Goal: Task Accomplishment & Management: Manage account settings

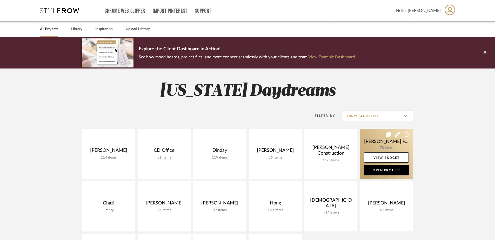
click at [374, 139] on link at bounding box center [386, 154] width 53 height 50
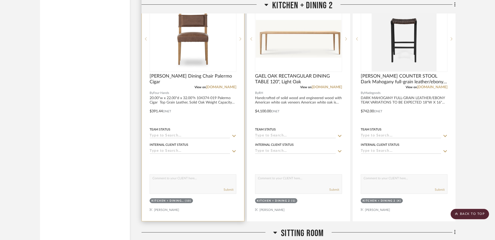
scroll to position [2607, 0]
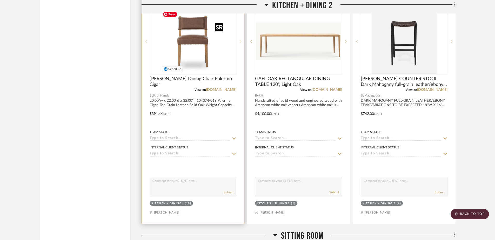
click at [205, 55] on img "0" at bounding box center [192, 41] width 65 height 65
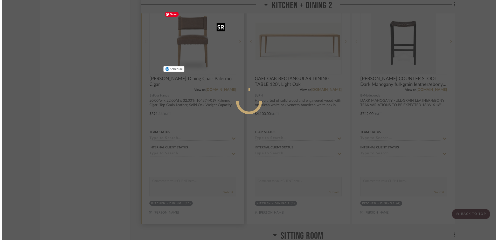
scroll to position [0, 0]
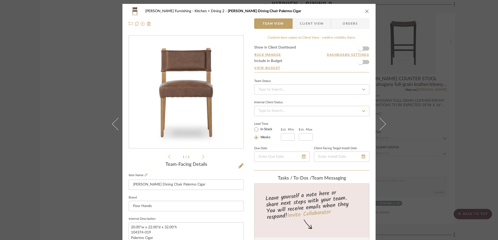
click at [199, 157] on li "1 / 3" at bounding box center [186, 157] width 32 height 6
click at [202, 157] on icon at bounding box center [203, 156] width 2 height 5
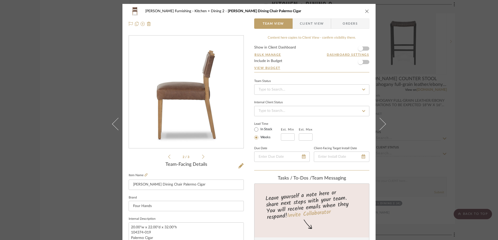
click at [202, 157] on icon at bounding box center [203, 156] width 2 height 5
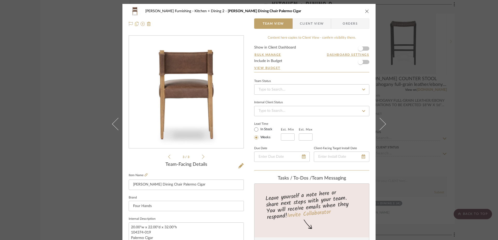
click at [368, 10] on div "[PERSON_NAME] Furnishing Kitchen + Dining 2 [PERSON_NAME] Dining Chair Palermo …" at bounding box center [248, 17] width 253 height 27
click at [365, 12] on icon "close" at bounding box center [367, 11] width 4 height 4
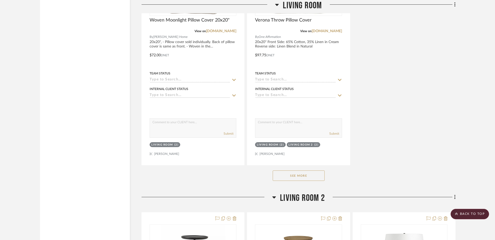
scroll to position [1236, 0]
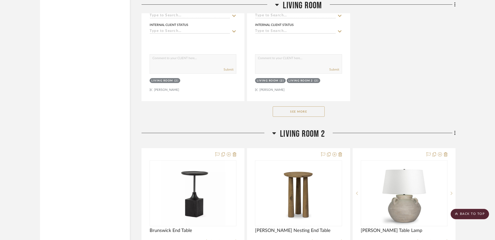
click at [306, 112] on button "See More" at bounding box center [298, 111] width 52 height 10
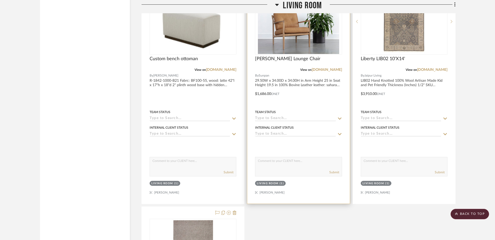
scroll to position [1585, 0]
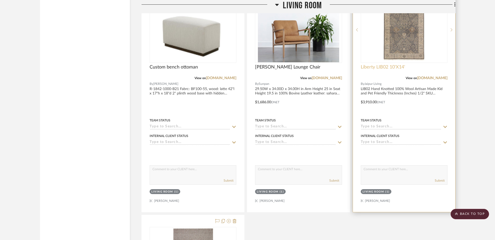
click at [388, 67] on span "Liberty LIB02 10'X14'" at bounding box center [382, 67] width 44 height 6
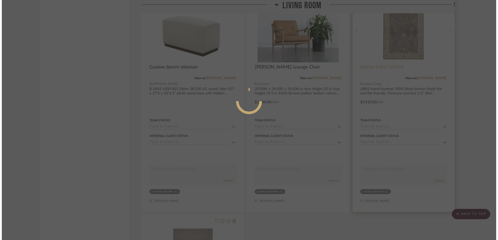
scroll to position [0, 0]
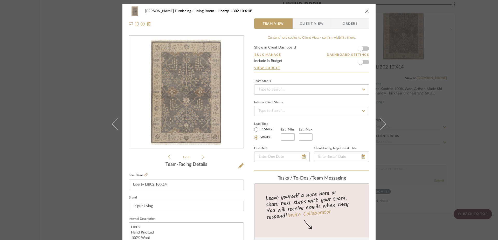
click at [142, 175] on label "Item Name" at bounding box center [138, 175] width 19 height 4
click at [145, 175] on icon at bounding box center [146, 174] width 3 height 3
click at [365, 12] on icon "close" at bounding box center [367, 11] width 4 height 4
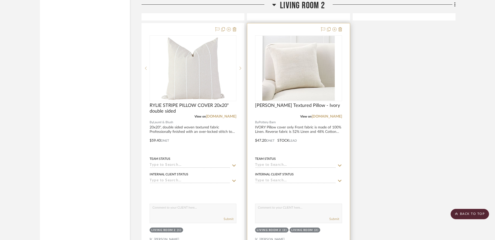
scroll to position [2650, 0]
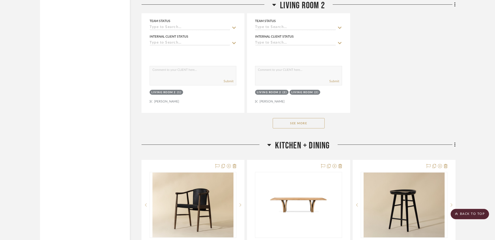
click at [294, 121] on button "See More" at bounding box center [298, 123] width 52 height 10
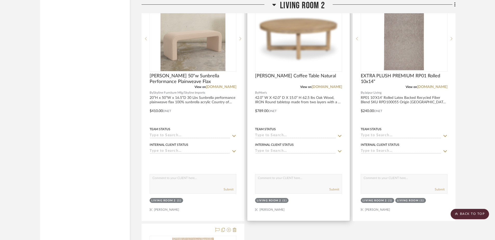
scroll to position [3000, 0]
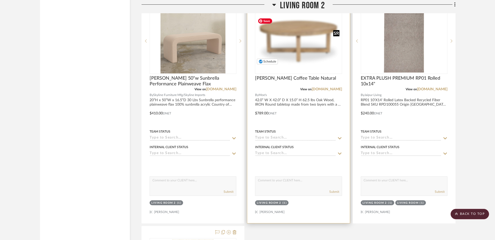
click at [310, 29] on img "0" at bounding box center [298, 41] width 86 height 51
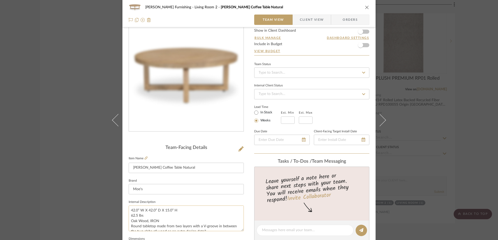
scroll to position [0, 0]
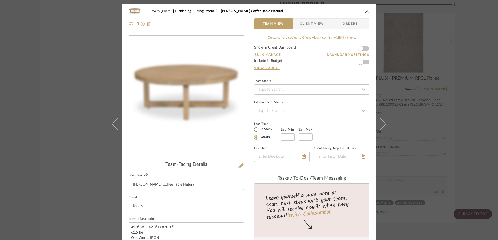
click at [145, 175] on icon at bounding box center [146, 174] width 3 height 3
click at [365, 10] on icon "close" at bounding box center [367, 11] width 4 height 4
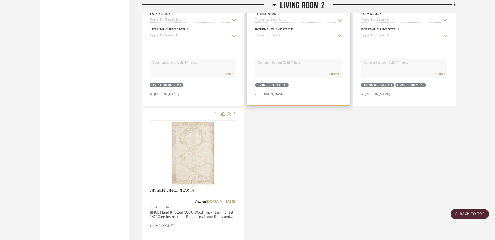
scroll to position [3152, 0]
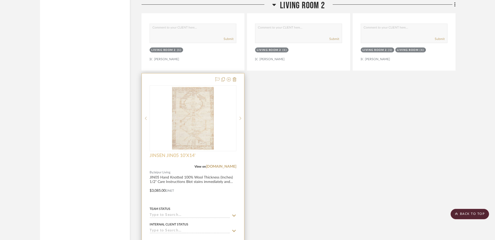
click at [175, 154] on span "JINSEN JIN05 10'X14'" at bounding box center [172, 156] width 46 height 6
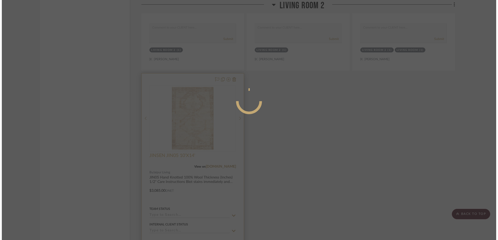
scroll to position [0, 0]
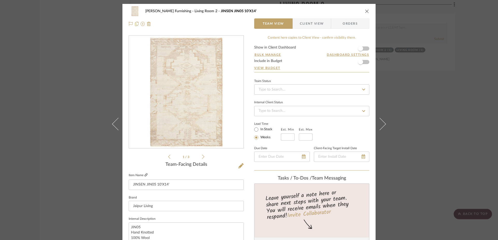
click at [145, 175] on icon at bounding box center [146, 174] width 3 height 3
click at [365, 12] on icon "close" at bounding box center [367, 11] width 4 height 4
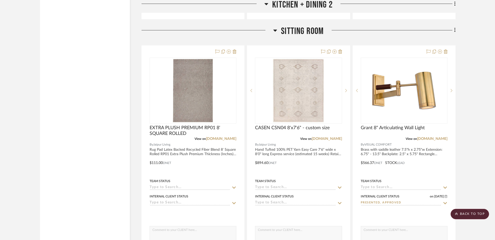
scroll to position [4233, 0]
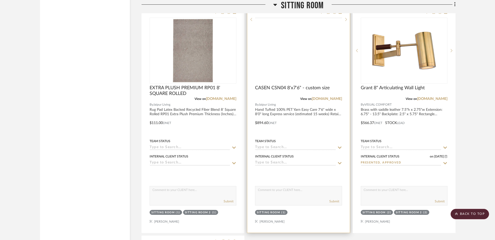
click at [0, 0] on img at bounding box center [0, 0] width 0 height 0
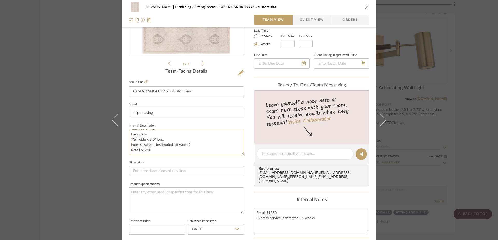
scroll to position [0, 0]
click at [146, 81] on icon at bounding box center [146, 81] width 3 height 3
click at [367, 6] on icon "close" at bounding box center [367, 7] width 4 height 4
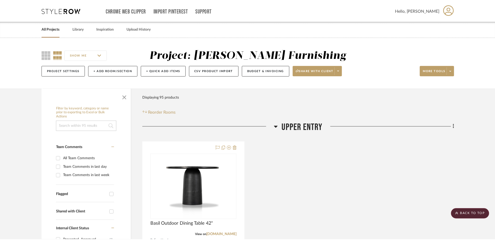
scroll to position [4233, 0]
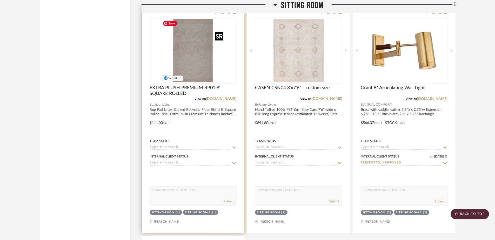
click at [0, 0] on img at bounding box center [0, 0] width 0 height 0
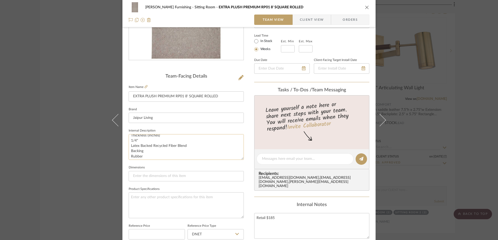
scroll to position [30, 0]
click at [365, 8] on icon "close" at bounding box center [367, 7] width 4 height 4
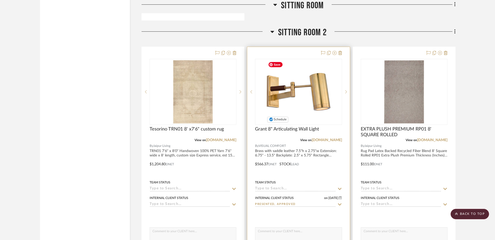
scroll to position [4692, 0]
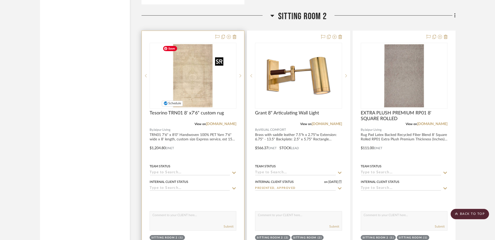
click at [188, 91] on img "0" at bounding box center [192, 75] width 65 height 65
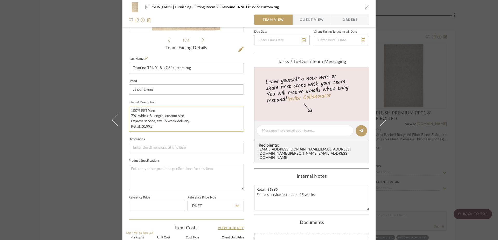
scroll to position [0, 0]
click at [145, 58] on icon at bounding box center [146, 58] width 3 height 3
click at [93, 61] on div "[PERSON_NAME] Furnishing Sitting Room 2 Tesorino TRN01 8' x7'6" custom rug Team…" at bounding box center [249, 120] width 498 height 240
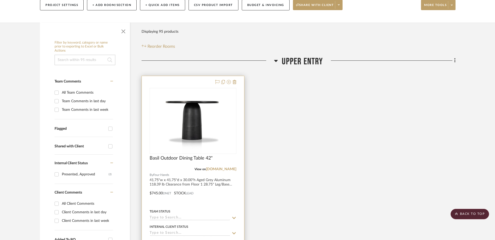
scroll to position [70, 0]
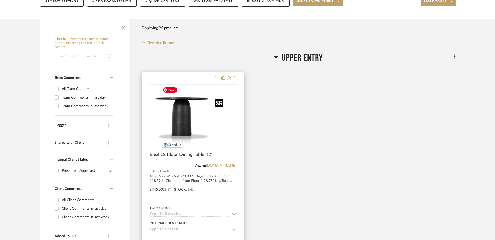
click at [0, 0] on img at bounding box center [0, 0] width 0 height 0
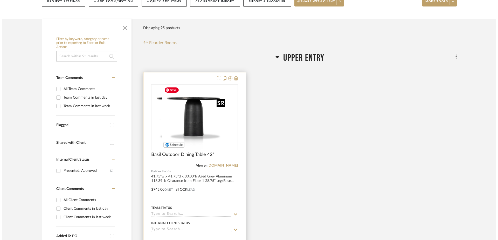
scroll to position [0, 0]
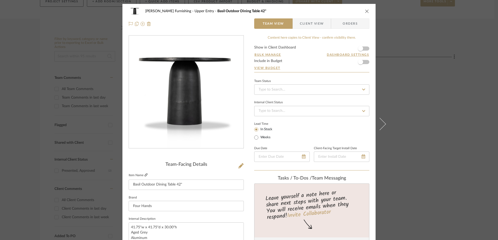
click at [145, 174] on icon at bounding box center [146, 174] width 3 height 3
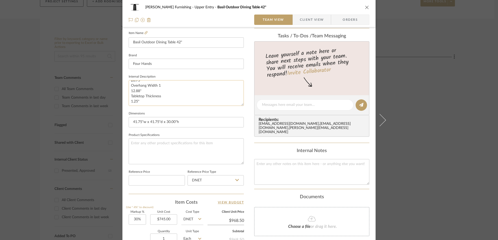
scroll to position [74, 0]
click at [166, 100] on textarea "41.75"w x 41.75"d x 30.00"h Aged Grey Aluminum 118.39 lb Clearance from Floor 1…" at bounding box center [186, 93] width 115 height 26
click at [143, 103] on textarea "41.75"w x 41.75"d x 30.00"h Aged Grey Aluminum 118.39 lb Clearance from Floor 1…" at bounding box center [186, 93] width 115 height 26
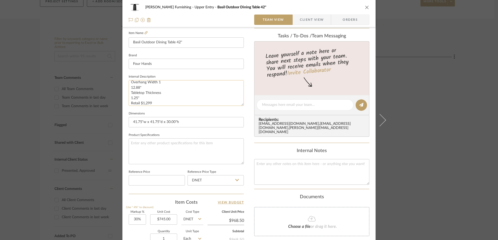
click at [143, 103] on textarea "41.75"w x 41.75"d x 30.00"h Aged Grey Aluminum 118.39 lb Clearance from Floor 1…" at bounding box center [186, 93] width 115 height 26
type textarea "41.75"w x 41.75"d x 30.00"h Aged Grey Aluminum 118.39 lb Clearance from Floor 1…"
click at [288, 172] on textarea at bounding box center [311, 172] width 115 height 26
paste textarea "Retail $1,299"
type textarea "Retail $1,299"
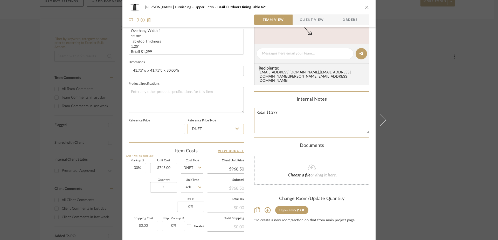
scroll to position [243, 0]
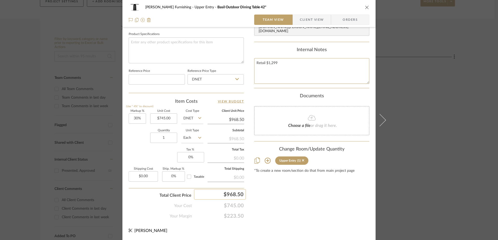
type textarea "Retail $1,299"
click at [234, 194] on div "$968.50" at bounding box center [220, 194] width 52 height 10
type input "1169"
click at [306, 206] on div "Content here copies to Client View - confirm visibility there. Show in Client D…" at bounding box center [311, 5] width 115 height 427
type input "56.91%"
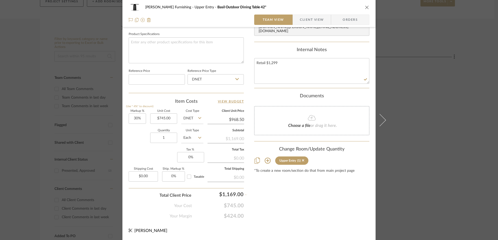
type input "$1,169.00"
click at [161, 119] on input "$745.00" at bounding box center [163, 118] width 27 height 10
click at [161, 119] on input "745.00" at bounding box center [163, 118] width 27 height 10
click at [268, 204] on div "Content here copies to Client View - confirm visibility there. Show in Client D…" at bounding box center [311, 5] width 115 height 427
type input "$727.44"
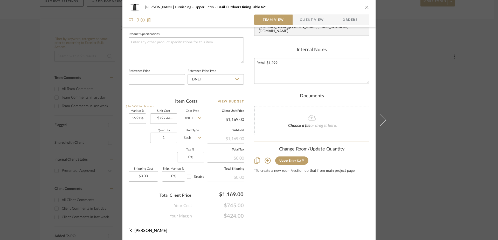
type input "60.7%"
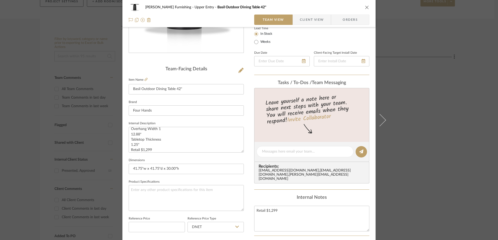
scroll to position [0, 0]
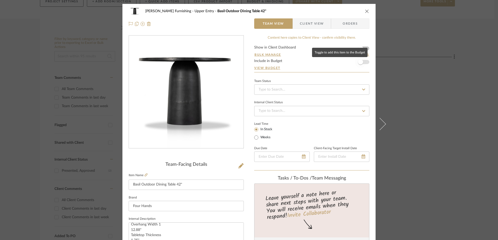
click at [361, 63] on span "button" at bounding box center [360, 61] width 5 height 5
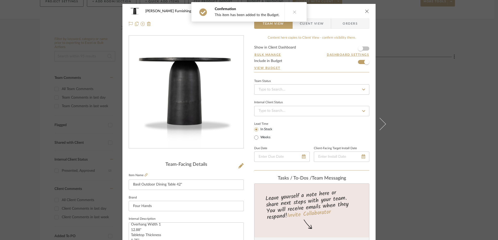
click at [365, 12] on icon "close" at bounding box center [367, 11] width 4 height 4
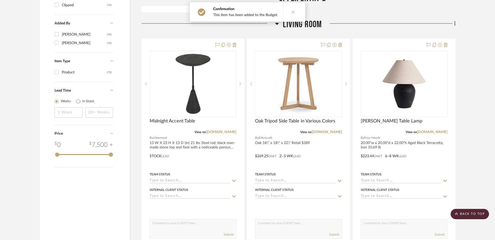
scroll to position [612, 0]
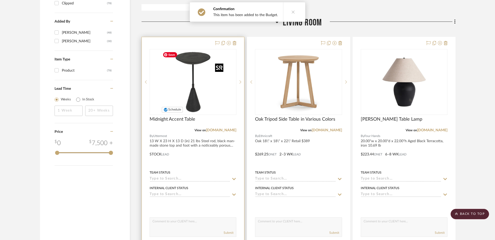
click at [180, 63] on img "0" at bounding box center [192, 82] width 65 height 65
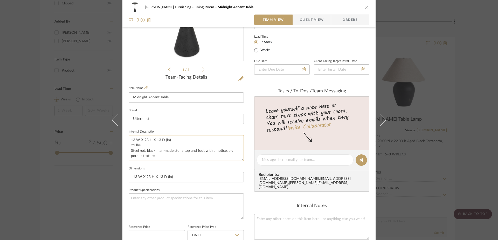
scroll to position [42, 0]
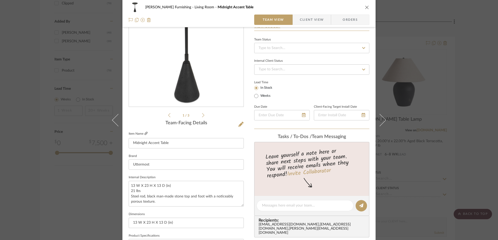
click at [146, 133] on icon at bounding box center [146, 133] width 3 height 3
click at [239, 124] on icon at bounding box center [240, 124] width 5 height 5
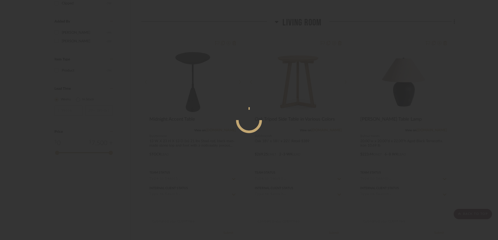
scroll to position [0, 0]
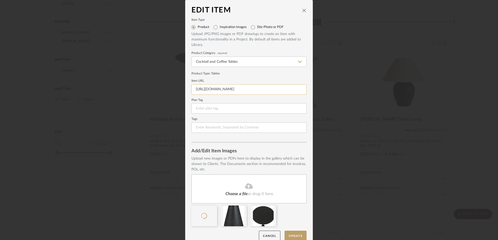
click at [224, 89] on input "[URL][DOMAIN_NAME]" at bounding box center [249, 89] width 115 height 10
paste input "[DOMAIN_NAME][URL]"
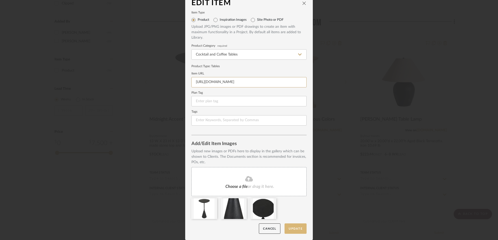
type input "[URL][DOMAIN_NAME]"
click at [295, 228] on button "Update" at bounding box center [296, 228] width 22 height 11
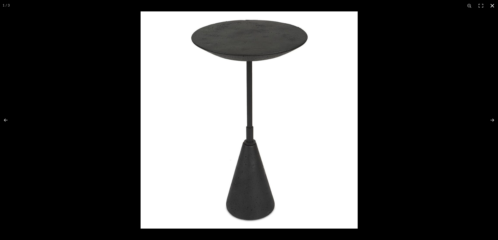
click at [49, 71] on div at bounding box center [249, 120] width 498 height 240
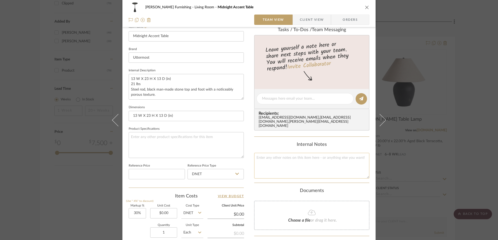
scroll to position [165, 0]
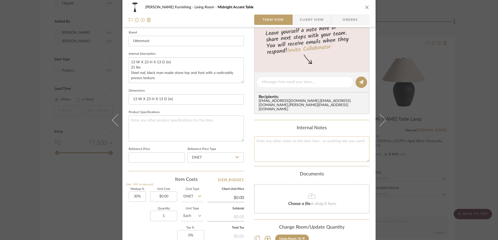
click at [288, 141] on textarea at bounding box center [311, 149] width 115 height 26
drag, startPoint x: 294, startPoint y: 144, endPoint x: 232, endPoint y: 139, distance: 62.0
click at [232, 139] on div "[PERSON_NAME] Furnishing Living Room Midnight Accent Table Team View Client Vie…" at bounding box center [248, 78] width 253 height 479
type textarea "Retail $297"
click at [180, 80] on textarea "13 W X 23 H X 13 D (in) 21 lbs Steel rod, black man-made stone top and foot wit…" at bounding box center [186, 70] width 115 height 26
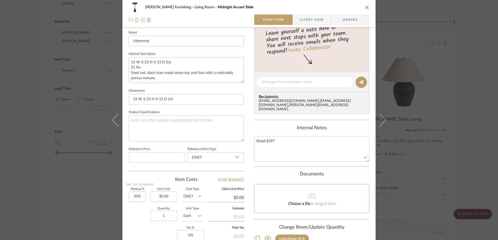
scroll to position [3, 0]
paste textarea "Retail $297"
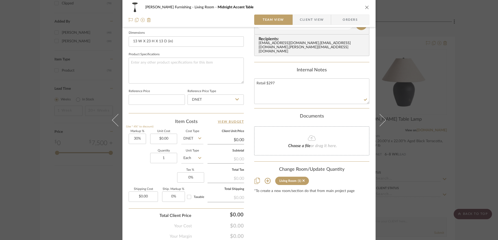
scroll to position [225, 0]
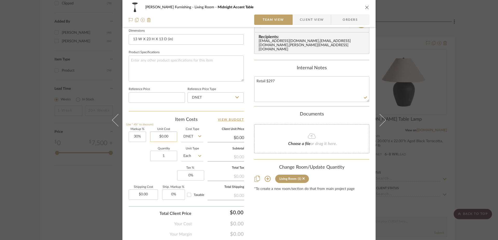
type textarea "13 W X 23 H X 13 D (in) 21 lbs Steel rod, black man-made stone top and foot wit…"
click at [164, 136] on input "$0.00" at bounding box center [163, 137] width 27 height 10
type input "0.00"
click at [165, 136] on input "0.00" at bounding box center [163, 137] width 27 height 10
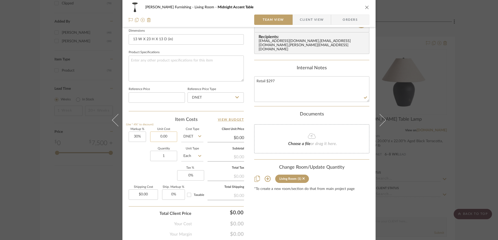
click at [165, 136] on input "0.00" at bounding box center [163, 137] width 27 height 10
click at [311, 223] on div "Content here copies to Client View - confirm visibility there. Show in Client D…" at bounding box center [311, 23] width 115 height 427
type input "$150.00"
type input "$195.00"
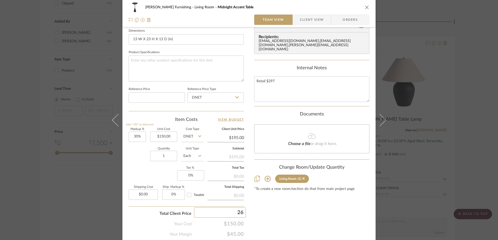
type input "267"
click at [265, 215] on div "Content here copies to Client View - confirm visibility there. Show in Client D…" at bounding box center [311, 23] width 115 height 427
type input "78%"
type input "$267.00"
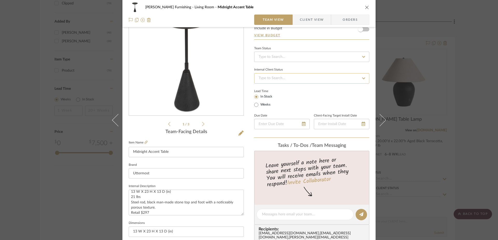
scroll to position [17, 0]
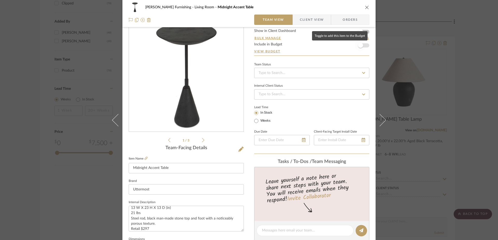
click at [362, 45] on span "button" at bounding box center [360, 45] width 11 height 11
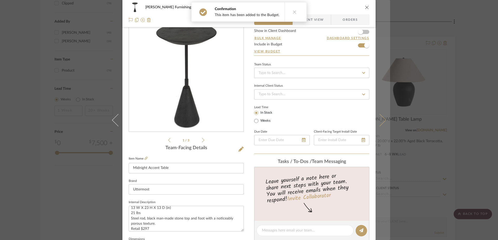
click at [379, 121] on icon at bounding box center [380, 120] width 12 height 12
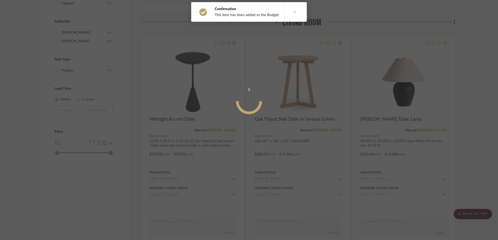
scroll to position [0, 0]
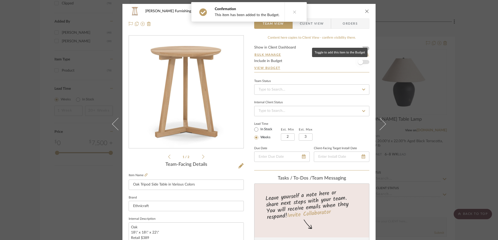
click at [360, 60] on span "button" at bounding box center [360, 61] width 5 height 5
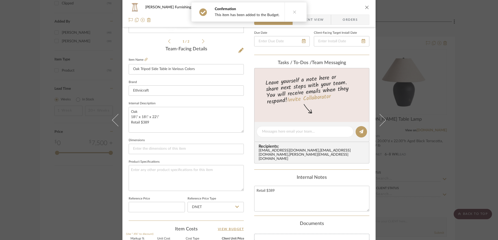
scroll to position [72, 0]
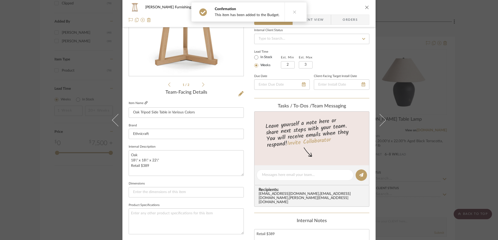
click at [145, 103] on icon at bounding box center [146, 102] width 3 height 3
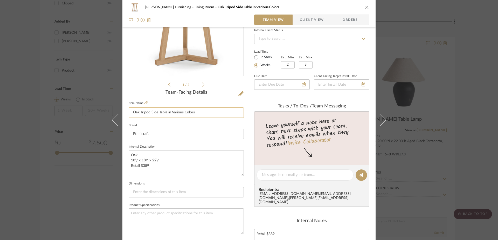
drag, startPoint x: 199, startPoint y: 113, endPoint x: 165, endPoint y: 111, distance: 33.5
click at [165, 111] on input "Oak Tripod Side Table in Various Colors" at bounding box center [186, 112] width 115 height 10
click at [164, 113] on input "Oak Tripod Side Table" at bounding box center [186, 112] width 115 height 10
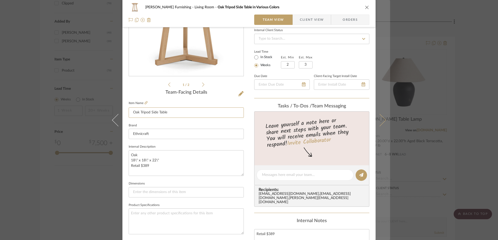
type input "Oak Tripod Side Table"
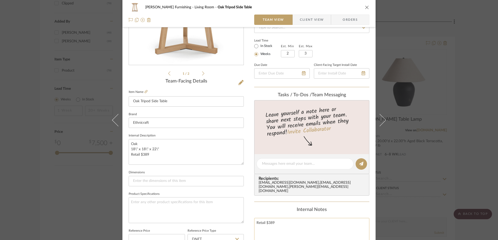
scroll to position [84, 0]
drag, startPoint x: 279, startPoint y: 235, endPoint x: 268, endPoint y: 224, distance: 15.4
click at [268, 224] on textarea "Retail $389" at bounding box center [311, 230] width 115 height 26
type textarea "Retail $419"
click at [142, 155] on textarea "Oak 18\" x 18\" x 22\" Retail $389" at bounding box center [186, 152] width 115 height 26
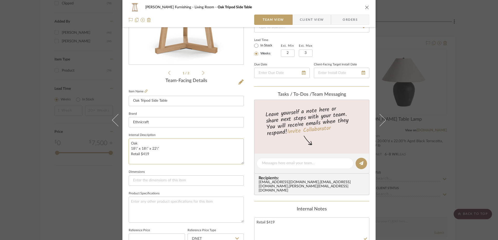
type textarea "Oak 18\" x 18\" x 22\" Retail $419"
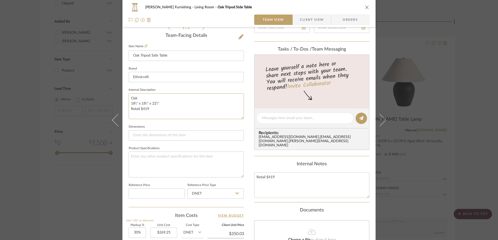
scroll to position [202, 0]
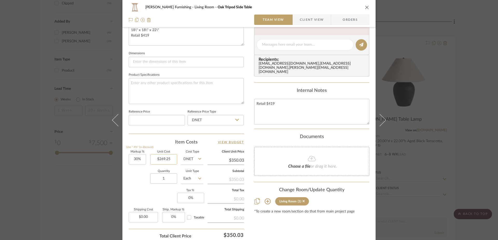
click at [161, 161] on input "$269.25" at bounding box center [163, 159] width 27 height 10
type input "$272.35"
click at [254, 138] on div "Documents" at bounding box center [311, 137] width 115 height 6
type input "$354.06"
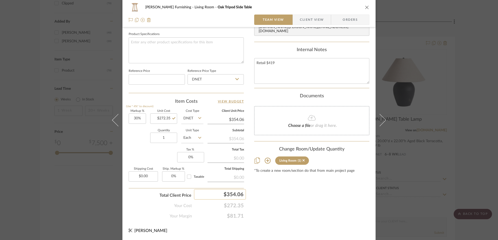
click at [233, 193] on div "$354.06" at bounding box center [220, 194] width 52 height 10
type input "377"
click at [294, 202] on div "Content here copies to Client View - confirm visibility there. Show in Client D…" at bounding box center [311, 5] width 115 height 427
type input "38.42%"
type input "$377.00"
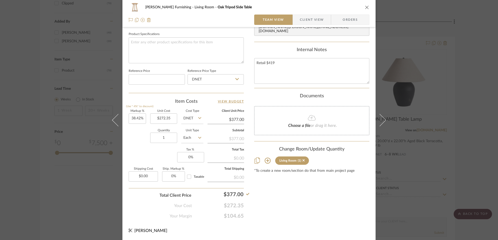
scroll to position [0, 0]
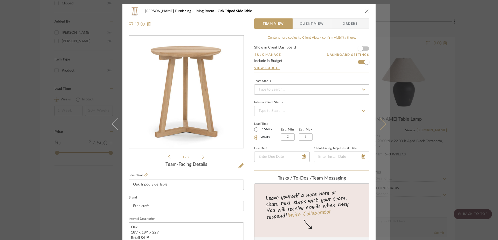
click at [381, 125] on icon at bounding box center [380, 124] width 12 height 12
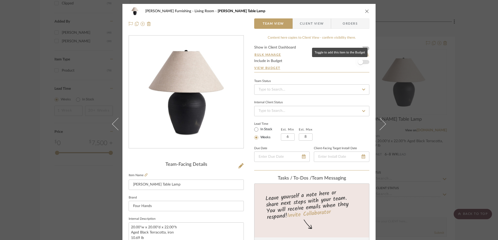
click at [360, 62] on span "button" at bounding box center [360, 61] width 5 height 5
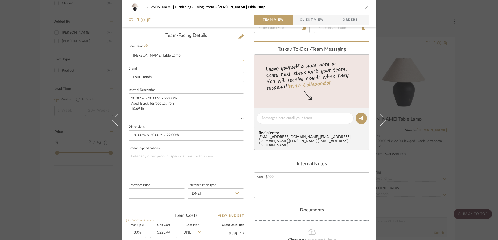
scroll to position [122, 0]
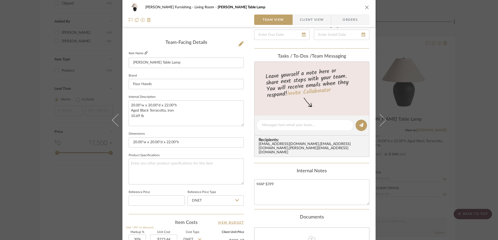
click at [145, 53] on icon at bounding box center [146, 52] width 3 height 3
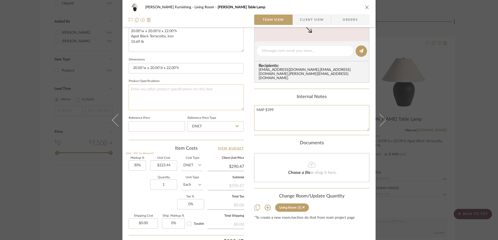
drag, startPoint x: 263, startPoint y: 108, endPoint x: 242, endPoint y: 107, distance: 21.8
click at [242, 107] on div "[PERSON_NAME] Furnishing Living Room [PERSON_NAME] Table Lamp Team View Client …" at bounding box center [248, 47] width 253 height 479
drag, startPoint x: 277, startPoint y: 109, endPoint x: 250, endPoint y: 109, distance: 26.7
click at [250, 109] on div "[PERSON_NAME] Furnishing Living Room [PERSON_NAME] Table Lamp Team View Client …" at bounding box center [248, 47] width 253 height 479
type textarea "Retail $399"
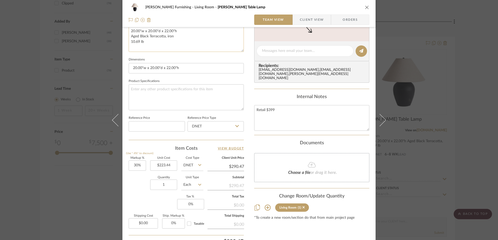
click at [168, 42] on textarea "20.00"w x 20.00"d x 22.00"h Aged Black Terracotta, iron 10.69 lb" at bounding box center [186, 39] width 115 height 26
click at [167, 46] on textarea "20.00"w x 20.00"d x 22.00"h Aged Black Terracotta, iron 10.69 lb" at bounding box center [186, 39] width 115 height 26
click at [167, 49] on textarea "20.00"w x 20.00"d x 22.00"h Aged Black Terracotta, iron 10.69 lb" at bounding box center [186, 39] width 115 height 26
paste textarea "Retail $399"
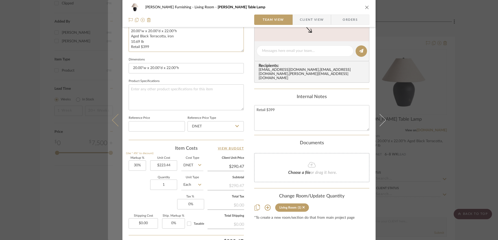
scroll to position [214, 0]
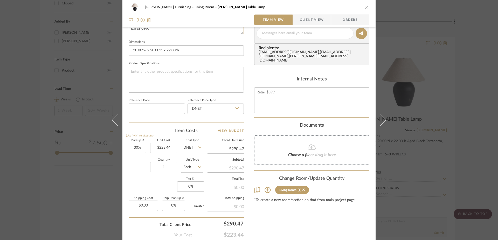
type textarea "20.00"w x 20.00"d x 22.00"h Aged Black Terracotta, iron 10.69 lb Retail $399"
click at [233, 149] on input "$290.47" at bounding box center [226, 149] width 37 height 8
type input "290.47"
click at [233, 149] on input "290.47" at bounding box center [226, 149] width 37 height 8
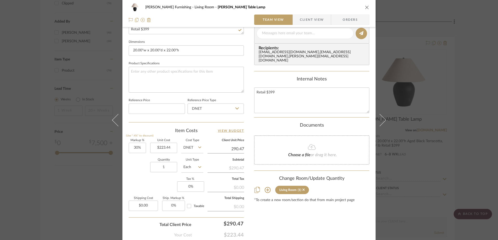
click at [233, 149] on input "290.47" at bounding box center [226, 149] width 37 height 8
click at [167, 165] on input "1" at bounding box center [163, 167] width 27 height 10
click at [226, 151] on input "290.47" at bounding box center [226, 149] width 37 height 8
type input "359"
click at [310, 218] on div "Content here copies to Client View - confirm visibility there. Show in Client D…" at bounding box center [311, 34] width 115 height 427
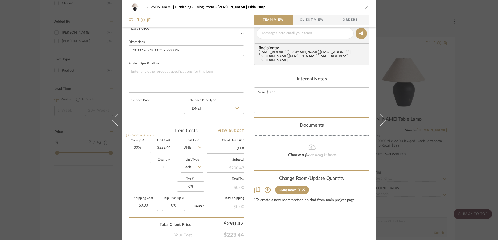
type input "60.67%"
type input "$359.00"
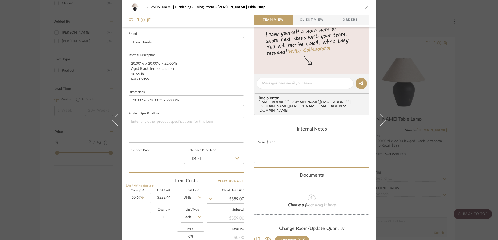
scroll to position [0, 0]
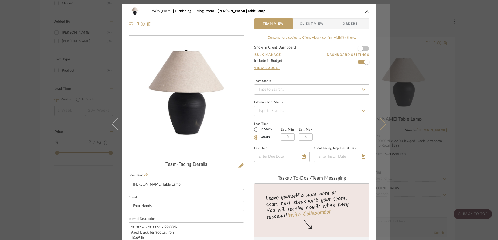
click at [381, 121] on icon at bounding box center [380, 124] width 12 height 12
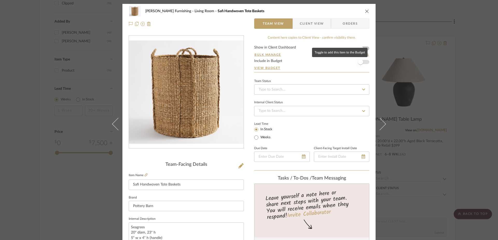
click at [362, 63] on span "button" at bounding box center [360, 61] width 11 height 11
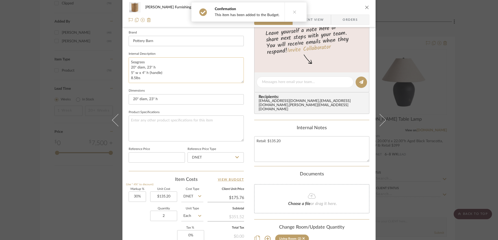
scroll to position [121, 0]
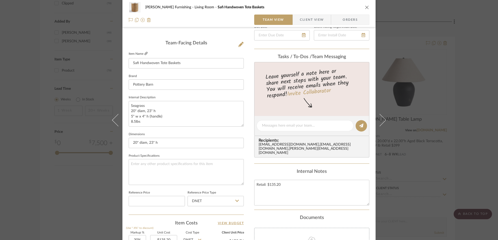
click at [146, 53] on icon at bounding box center [146, 53] width 3 height 3
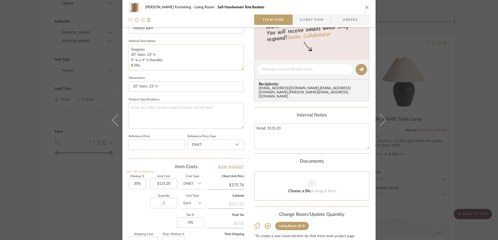
scroll to position [166, 0]
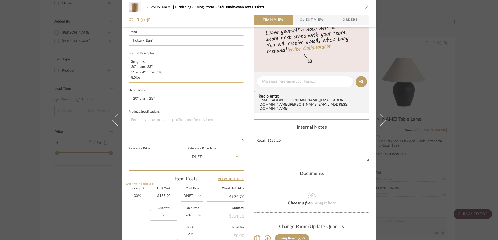
click at [167, 68] on textarea "Seagrass 20" diam, 23" h 5" w x 4" h (handle) 8.5lbs" at bounding box center [186, 70] width 115 height 26
type textarea "Seagrass 20" diam, 23" h Oversized 5" w x 4" h (handle) 8.5lbs"
drag, startPoint x: 281, startPoint y: 143, endPoint x: 270, endPoint y: 142, distance: 10.9
click at [270, 142] on textarea "Retail: $135.20" at bounding box center [311, 149] width 115 height 26
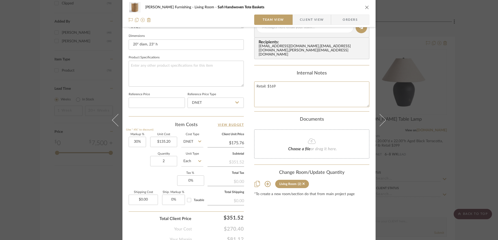
type textarea "Retail: $169"
click at [237, 142] on input "$175.76" at bounding box center [226, 143] width 37 height 8
type input "175.76"
click at [237, 142] on input "175.76" at bounding box center [226, 143] width 37 height 8
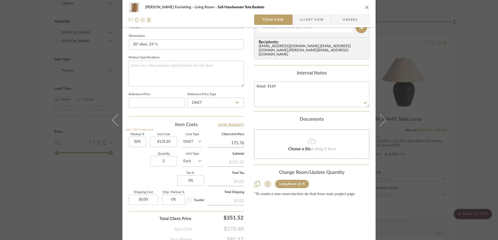
click at [237, 142] on input "175.76" at bounding box center [226, 143] width 37 height 8
type input "169"
click at [293, 222] on div "Content here copies to Client View - confirm visibility there. Show in Client D…" at bounding box center [311, 28] width 115 height 427
type input "25%"
type input "$169.00"
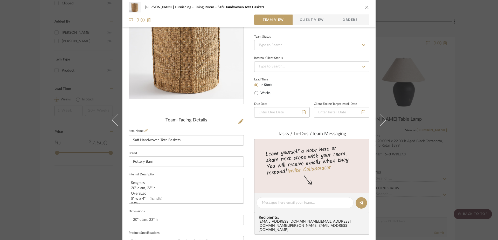
scroll to position [0, 0]
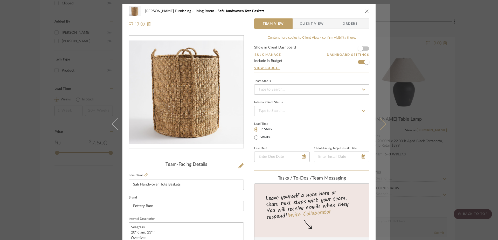
click at [378, 121] on icon at bounding box center [380, 124] width 12 height 12
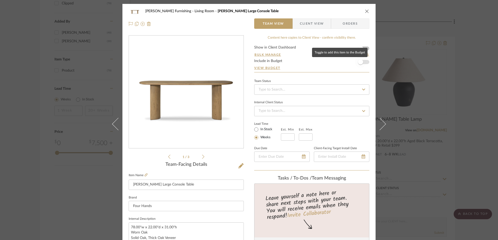
click at [362, 64] on span "button" at bounding box center [360, 61] width 11 height 11
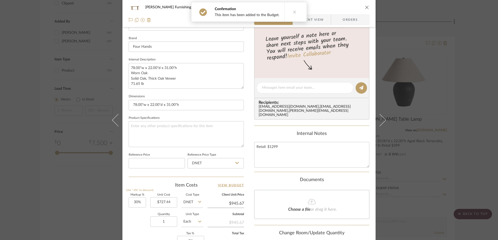
scroll to position [116, 0]
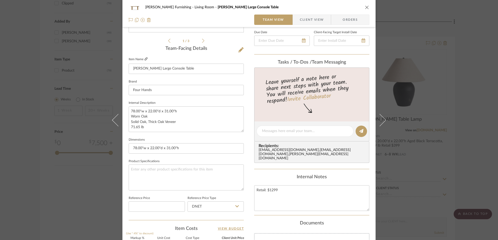
click at [145, 59] on icon at bounding box center [146, 58] width 3 height 3
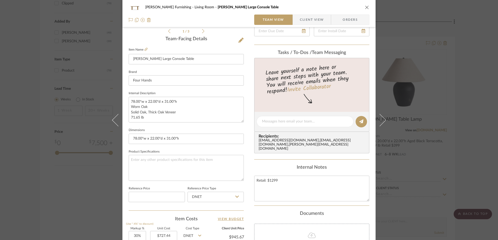
scroll to position [242, 0]
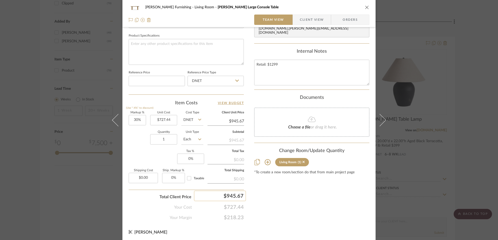
click at [233, 198] on div "$945.67" at bounding box center [220, 196] width 52 height 10
click at [233, 198] on input "945.67" at bounding box center [220, 196] width 52 height 10
type input "1169"
click at [287, 204] on div "Content here copies to Client View - confirm visibility there. Show in Client D…" at bounding box center [311, 7] width 115 height 427
type input "60.7%"
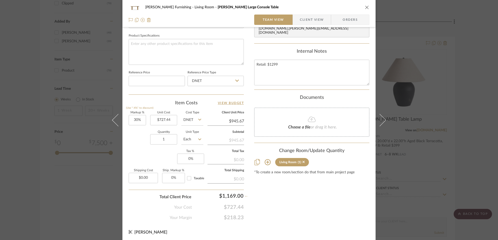
type input "$1,169.00"
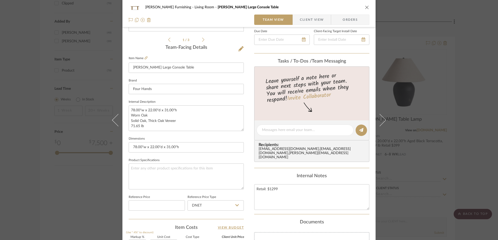
scroll to position [0, 0]
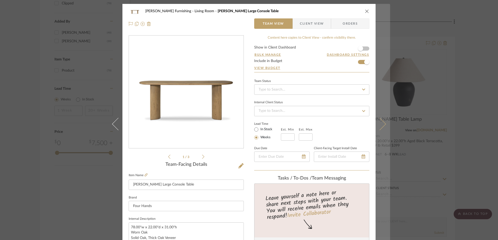
click at [378, 121] on icon at bounding box center [380, 124] width 12 height 12
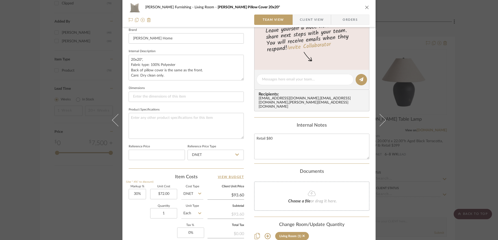
scroll to position [104, 0]
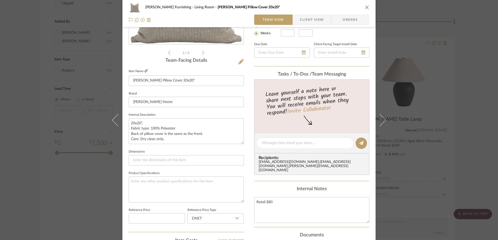
click at [145, 71] on icon at bounding box center [146, 70] width 3 height 3
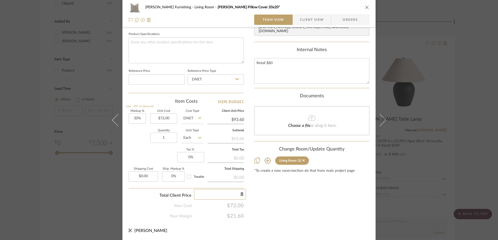
type input "80"
click at [274, 206] on div "Content here copies to Client View - confirm visibility there. Show in Client D…" at bounding box center [311, 5] width 115 height 427
type input "11.11%"
type input "$80.00"
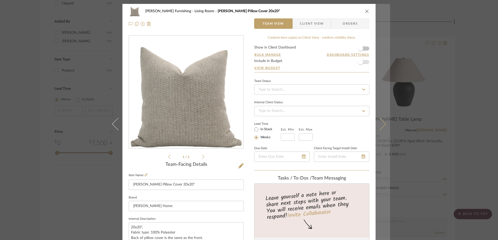
click at [363, 62] on span "button" at bounding box center [360, 61] width 11 height 11
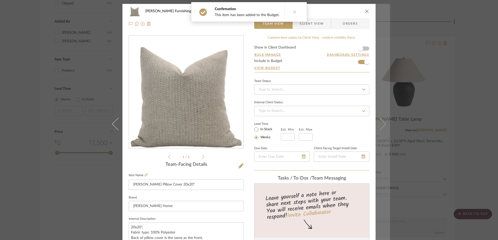
click at [380, 123] on icon at bounding box center [380, 124] width 12 height 12
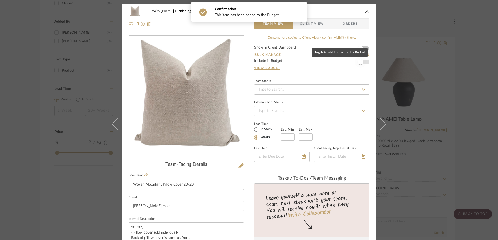
click at [363, 62] on span "button" at bounding box center [360, 61] width 11 height 11
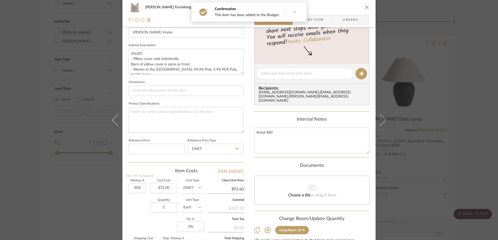
scroll to position [243, 0]
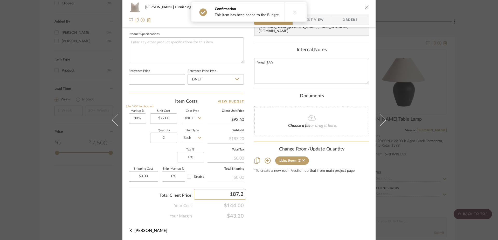
click at [241, 119] on input "$93.60" at bounding box center [226, 120] width 37 height 8
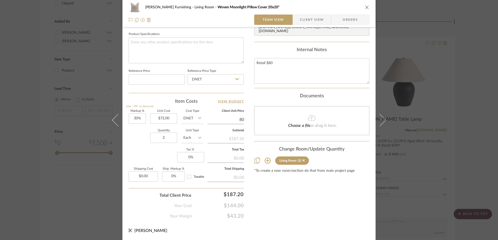
type input "80"
type input "11.11%"
type input "$80.00"
click at [305, 198] on div "Content here copies to Client View - confirm visibility there. Show in Client D…" at bounding box center [311, 5] width 115 height 427
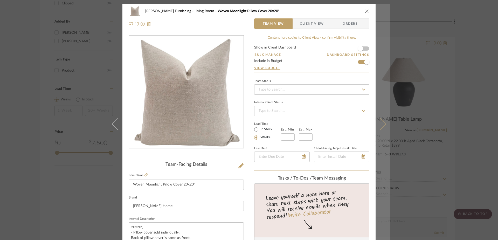
click at [383, 123] on icon at bounding box center [380, 124] width 12 height 12
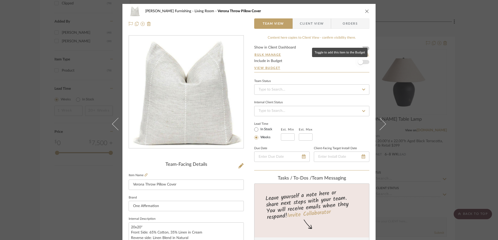
click at [364, 62] on span "button" at bounding box center [360, 61] width 11 height 11
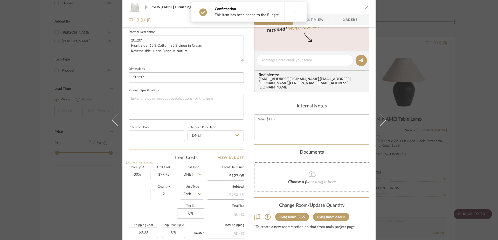
scroll to position [134, 0]
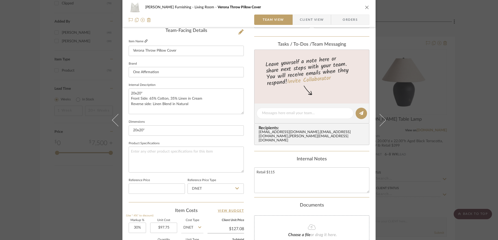
click at [145, 41] on icon at bounding box center [146, 40] width 3 height 3
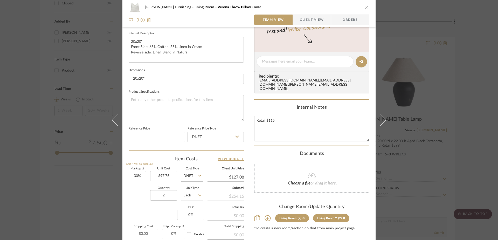
click at [236, 178] on input "$127.08" at bounding box center [226, 177] width 37 height 8
click at [236, 178] on input "127.08" at bounding box center [226, 177] width 37 height 8
type input "115"
click at [249, 154] on div "[PERSON_NAME] Furnishing Living Room [GEOGRAPHIC_DATA] Throw Pillow Cover Team …" at bounding box center [248, 57] width 253 height 479
type input "17.65%"
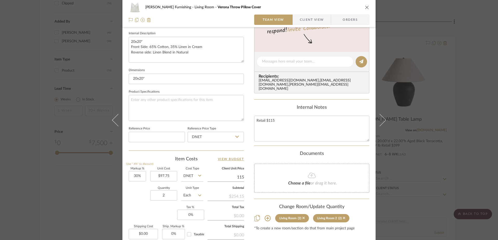
type input "$115.00"
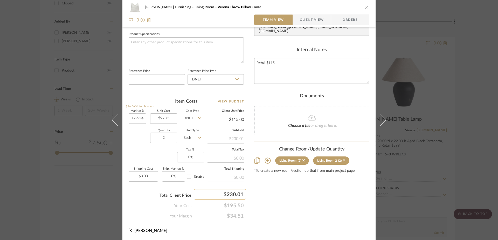
click at [240, 194] on div "$230.01" at bounding box center [220, 194] width 52 height 10
click at [242, 195] on input "230.01" at bounding box center [220, 194] width 52 height 10
type input "230.00"
click at [267, 201] on div "Content here copies to Client View - confirm visibility there. Show in Client D…" at bounding box center [311, 5] width 115 height 427
type input "17.64%"
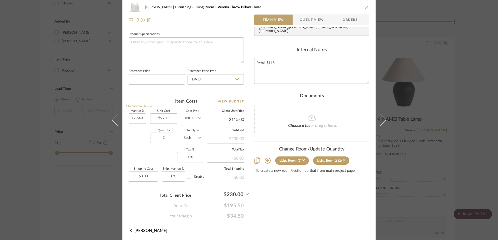
scroll to position [0, 0]
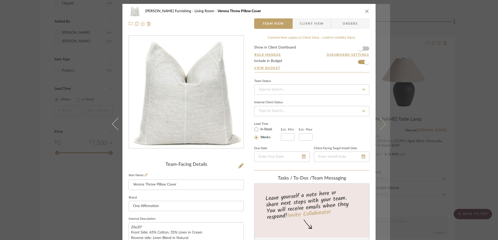
click at [380, 125] on icon at bounding box center [380, 124] width 12 height 12
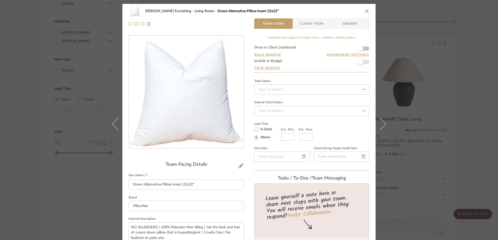
click at [361, 63] on span "button" at bounding box center [360, 61] width 11 height 11
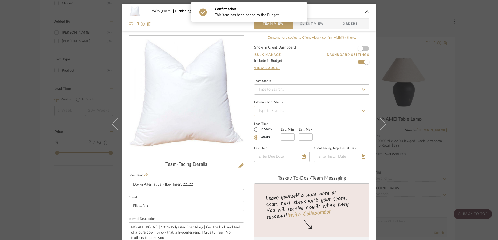
scroll to position [162, 0]
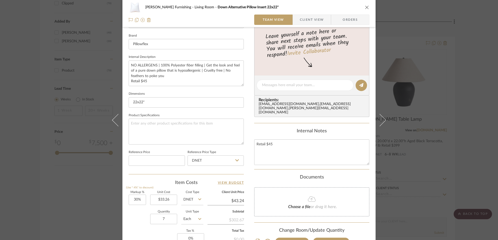
click at [236, 201] on input "$43.24" at bounding box center [226, 201] width 37 height 8
type input "40"
click at [247, 176] on div "[PERSON_NAME] Furnishing Living Room Down Alternative Pillow Insert 22x22" Team…" at bounding box center [248, 81] width 253 height 479
type input "20.26%"
type input "$40.00"
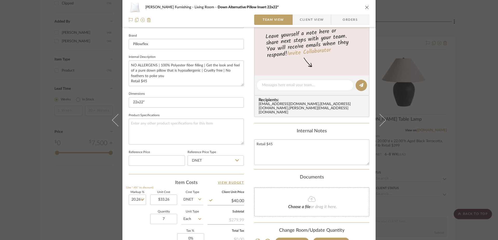
scroll to position [243, 0]
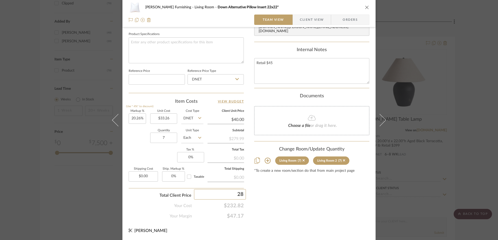
type input "280"
click at [312, 213] on div "Content here copies to Client View - confirm visibility there. Show in Client D…" at bounding box center [311, 5] width 115 height 427
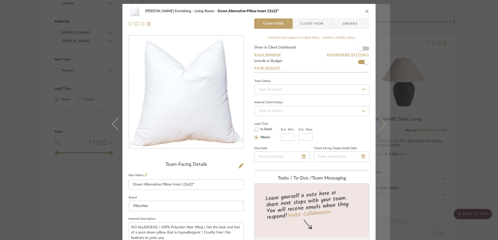
click at [384, 122] on button at bounding box center [383, 124] width 15 height 240
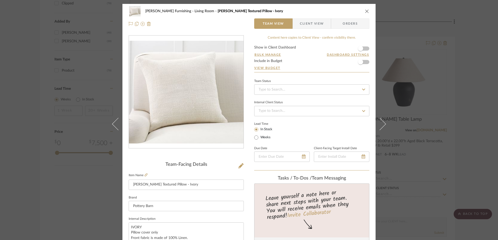
click at [365, 60] on form "Show in Client Dashboard Bulk Manage Dashboard Settings Include in Budget View …" at bounding box center [311, 59] width 115 height 26
click at [360, 62] on span "button" at bounding box center [360, 61] width 5 height 5
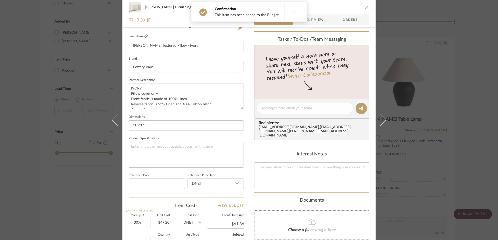
click at [145, 36] on icon at bounding box center [146, 36] width 3 height 3
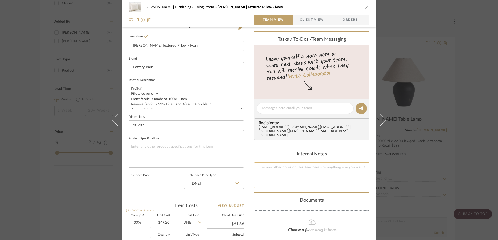
click at [276, 172] on textarea at bounding box center [311, 175] width 115 height 26
type textarea "Retail $59.50"
click at [235, 224] on input "$61.36" at bounding box center [226, 224] width 37 height 8
type input "61.36"
click at [235, 224] on input "61.36" at bounding box center [226, 224] width 37 height 8
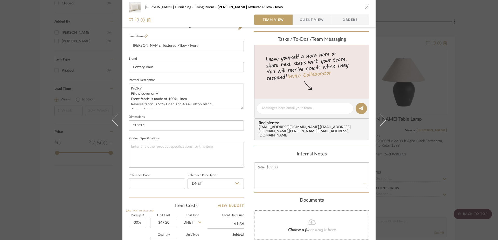
click at [235, 224] on input "61.36" at bounding box center [226, 224] width 37 height 8
type input "59.50"
click at [244, 200] on div "[PERSON_NAME] Furnishing Living Room [PERSON_NAME] Textured Pillow - Ivory Team…" at bounding box center [248, 104] width 253 height 479
type input "26.06%"
type input "$59.50"
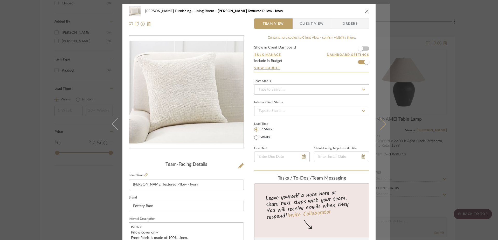
click at [381, 125] on icon at bounding box center [380, 124] width 12 height 12
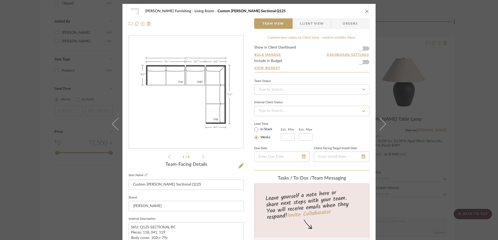
click at [368, 10] on div "[PERSON_NAME] Furnishing Living Room Custom [PERSON_NAME] Sectional Q125 Team V…" at bounding box center [248, 17] width 253 height 27
click at [365, 11] on icon "close" at bounding box center [367, 11] width 4 height 4
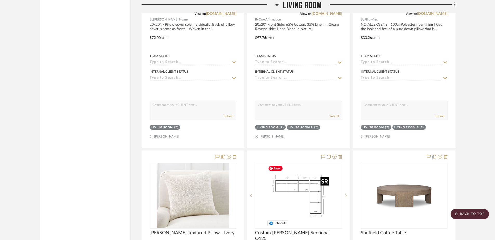
scroll to position [1321, 0]
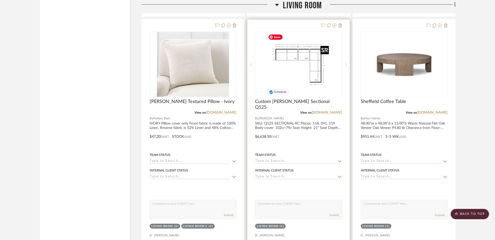
click at [308, 58] on img "0" at bounding box center [298, 64] width 65 height 65
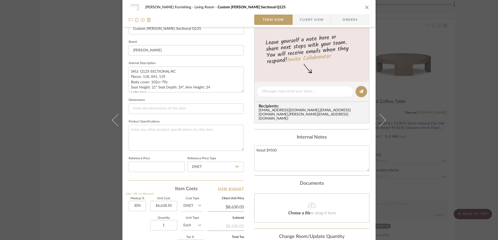
scroll to position [156, 0]
click at [235, 206] on input "$8,630.05" at bounding box center [226, 207] width 37 height 8
click at [250, 185] on div "[PERSON_NAME] Furnishing Living Room Custom [PERSON_NAME] Sectional Q125 Team V…" at bounding box center [248, 87] width 253 height 479
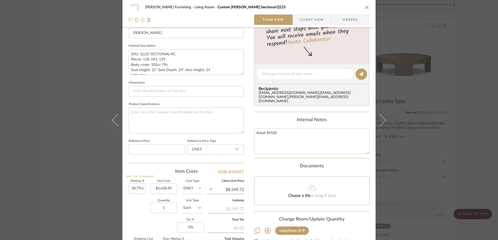
scroll to position [185, 0]
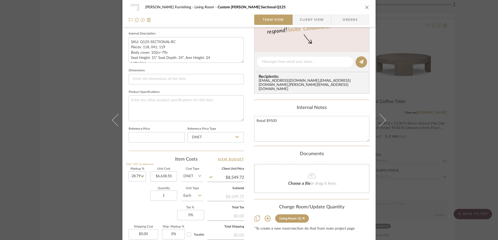
click at [236, 180] on input "$8,549.72" at bounding box center [226, 178] width 37 height 8
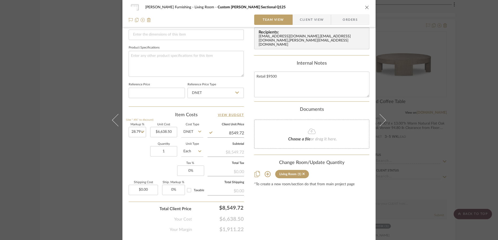
scroll to position [243, 0]
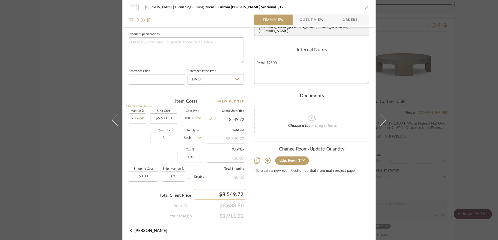
click at [236, 193] on div "$8,549.72" at bounding box center [220, 194] width 52 height 10
click at [280, 202] on div "Content here copies to Client View - confirm visibility there. Show in Client D…" at bounding box center [311, 5] width 115 height 427
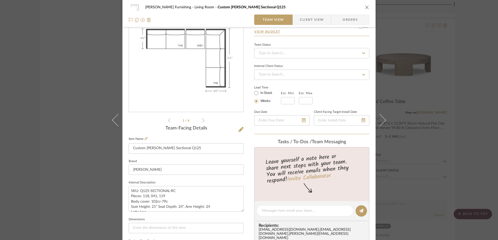
scroll to position [0, 0]
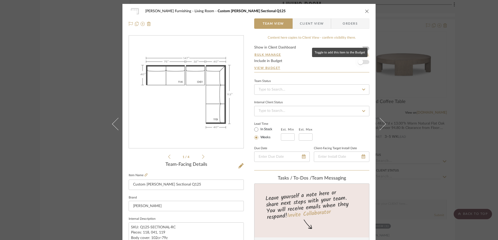
click at [364, 62] on span "button" at bounding box center [360, 61] width 11 height 11
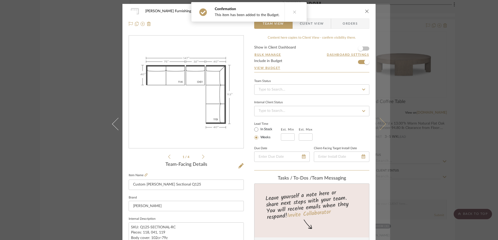
click at [382, 123] on icon at bounding box center [380, 124] width 12 height 12
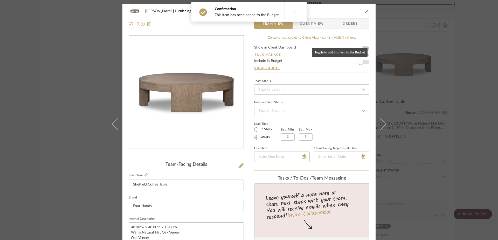
click at [364, 60] on span "button" at bounding box center [360, 61] width 11 height 11
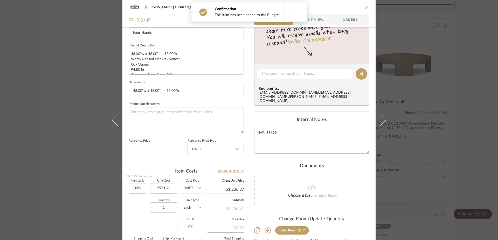
scroll to position [174, 0]
drag, startPoint x: 263, startPoint y: 132, endPoint x: 242, endPoint y: 134, distance: 20.9
click at [242, 134] on div "[PERSON_NAME] Furnishing Living Room Sheffield Coffee Table Team View Client Vi…" at bounding box center [248, 69] width 253 height 479
drag, startPoint x: 313, startPoint y: 136, endPoint x: 243, endPoint y: 130, distance: 69.5
click at [243, 130] on div "[PERSON_NAME] Furnishing Living Room Sheffield Coffee Table Team View Client Vi…" at bounding box center [248, 69] width 253 height 479
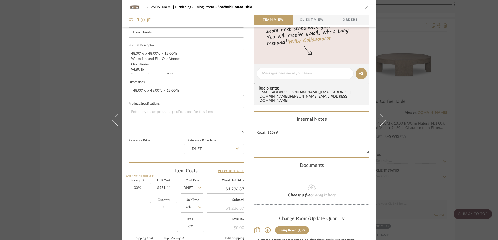
scroll to position [21, 0]
click at [178, 71] on textarea "48.00"w x 48.00"d x 13.00"h Warm Natural Flat Oak Veneer Oak Veneer 94.80 lb Cl…" at bounding box center [186, 62] width 115 height 26
paste textarea "Retail: $1699"
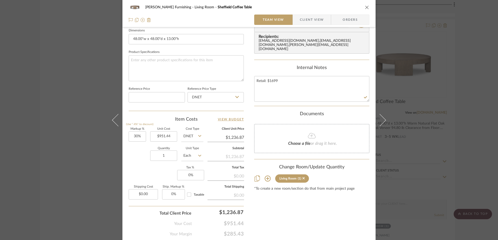
scroll to position [225, 0]
click at [229, 135] on input "$1,236.87" at bounding box center [226, 138] width 37 height 8
click at [229, 135] on input "1236.87" at bounding box center [226, 138] width 37 height 8
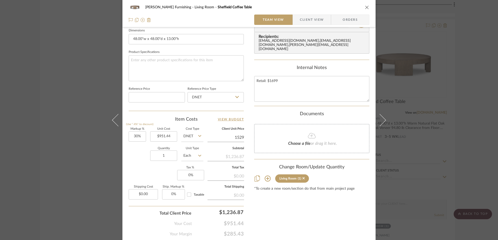
click at [302, 216] on div "Content here copies to Client View - confirm visibility there. Show in Client D…" at bounding box center [311, 23] width 115 height 427
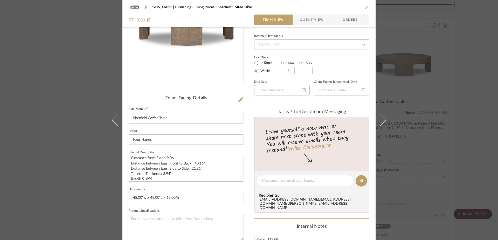
scroll to position [0, 0]
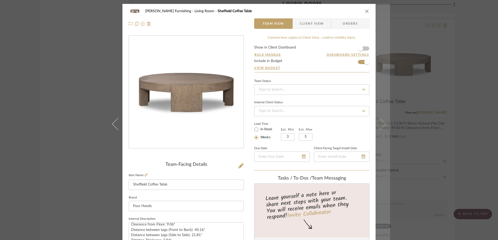
click at [380, 125] on icon at bounding box center [380, 124] width 12 height 12
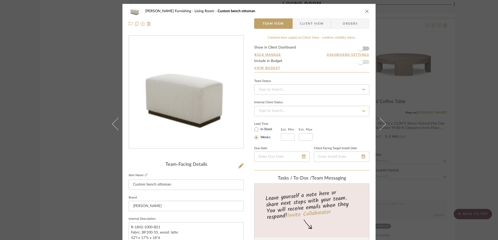
click at [361, 61] on span "button" at bounding box center [360, 61] width 11 height 11
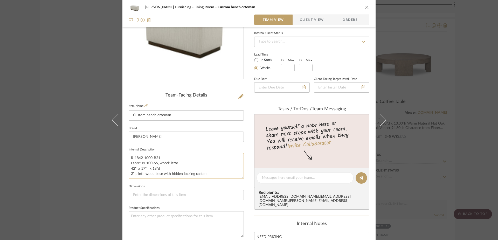
scroll to position [70, 0]
drag, startPoint x: 216, startPoint y: 174, endPoint x: 127, endPoint y: 156, distance: 90.8
click at [129, 156] on textarea "R-1842-1000-B21 Fabrc: BF100-55, wood: latte 42"l x 17"h x 18"d 2" plinth wood …" at bounding box center [186, 166] width 115 height 26
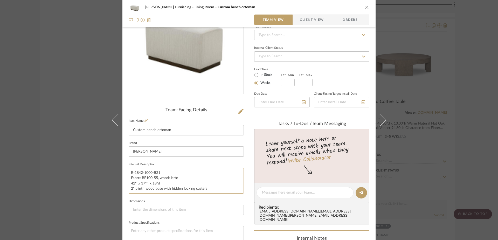
scroll to position [56, 0]
click at [160, 181] on textarea "R-1842-1000-B21 Fabrc: BF100-55, wood: latte 42"l x 17"h x 18"d 2" plinth wood …" at bounding box center [186, 180] width 115 height 26
drag, startPoint x: 161, startPoint y: 170, endPoint x: 125, endPoint y: 174, distance: 35.7
click at [125, 174] on div "[PERSON_NAME] Furnishing Living Room Custom bench ottoman Team View Client View…" at bounding box center [248, 187] width 253 height 479
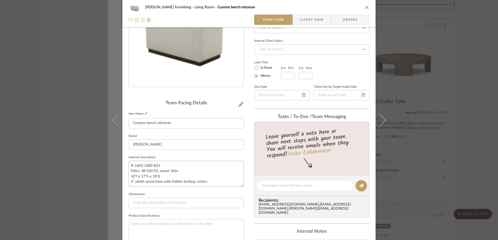
drag, startPoint x: 212, startPoint y: 182, endPoint x: 117, endPoint y: 165, distance: 96.9
click at [117, 165] on mat-dialog-content "[PERSON_NAME] Furnishing Living Room Custom bench ottoman Team View Client View…" at bounding box center [249, 181] width 282 height 479
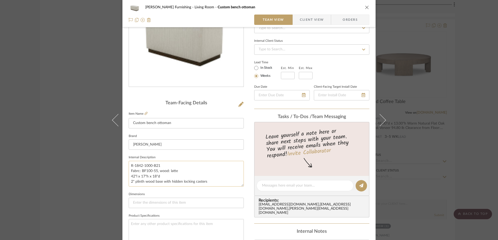
click at [134, 171] on textarea "R-1842-1000-B21 Fabrc: BF100-55, wood: latte 42"l x 17"h x 18"d 2" plinth wood …" at bounding box center [186, 174] width 115 height 26
click at [136, 172] on textarea "R-1842-1000-B21 Fabrc: BF100-55, wood: latte 42"l x 17"h x 18"d 2" plinth wood …" at bounding box center [186, 174] width 115 height 26
click at [185, 176] on textarea "R-1842-1000-B21 Fabric: BF100-55, wood: latte 42"l x 17"h x 18"d 2" plinth wood…" at bounding box center [186, 174] width 115 height 26
drag, startPoint x: 216, startPoint y: 181, endPoint x: 122, endPoint y: 156, distance: 97.4
click at [122, 156] on div "[PERSON_NAME] Furnishing Living Room Custom bench ottoman Team View Client View…" at bounding box center [248, 181] width 253 height 479
